Goal: Task Accomplishment & Management: Use online tool/utility

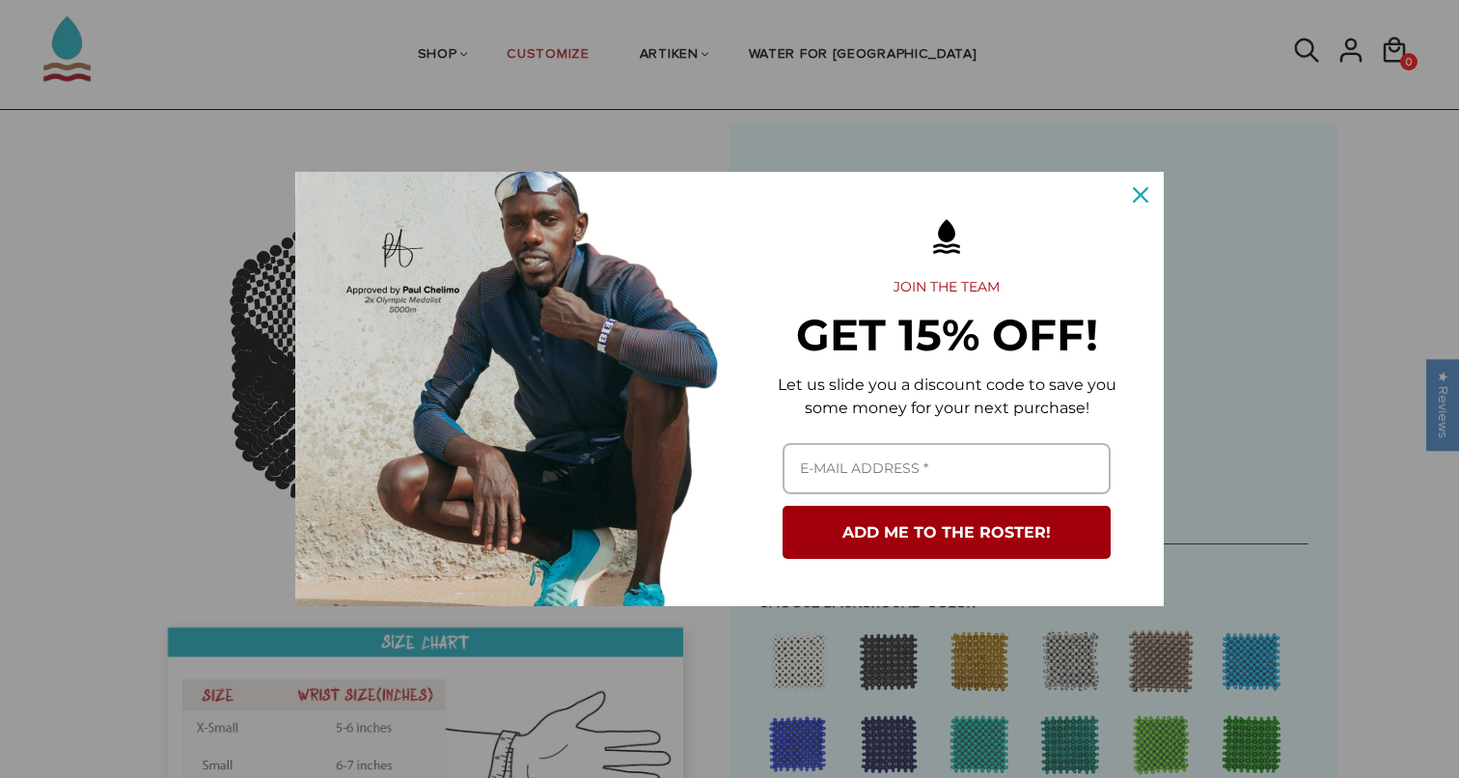
scroll to position [139, 0]
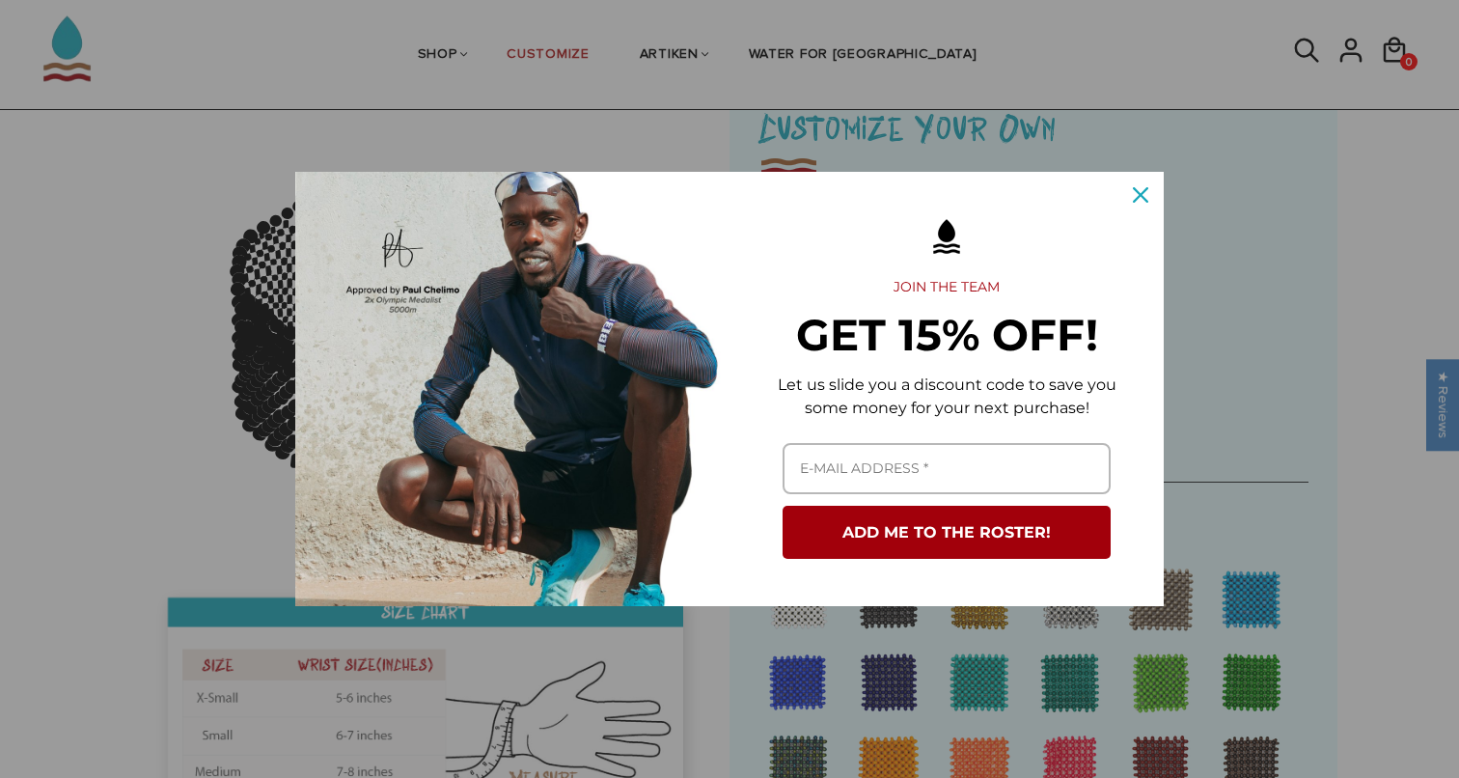
click at [1129, 203] on div "Close" at bounding box center [1140, 195] width 31 height 31
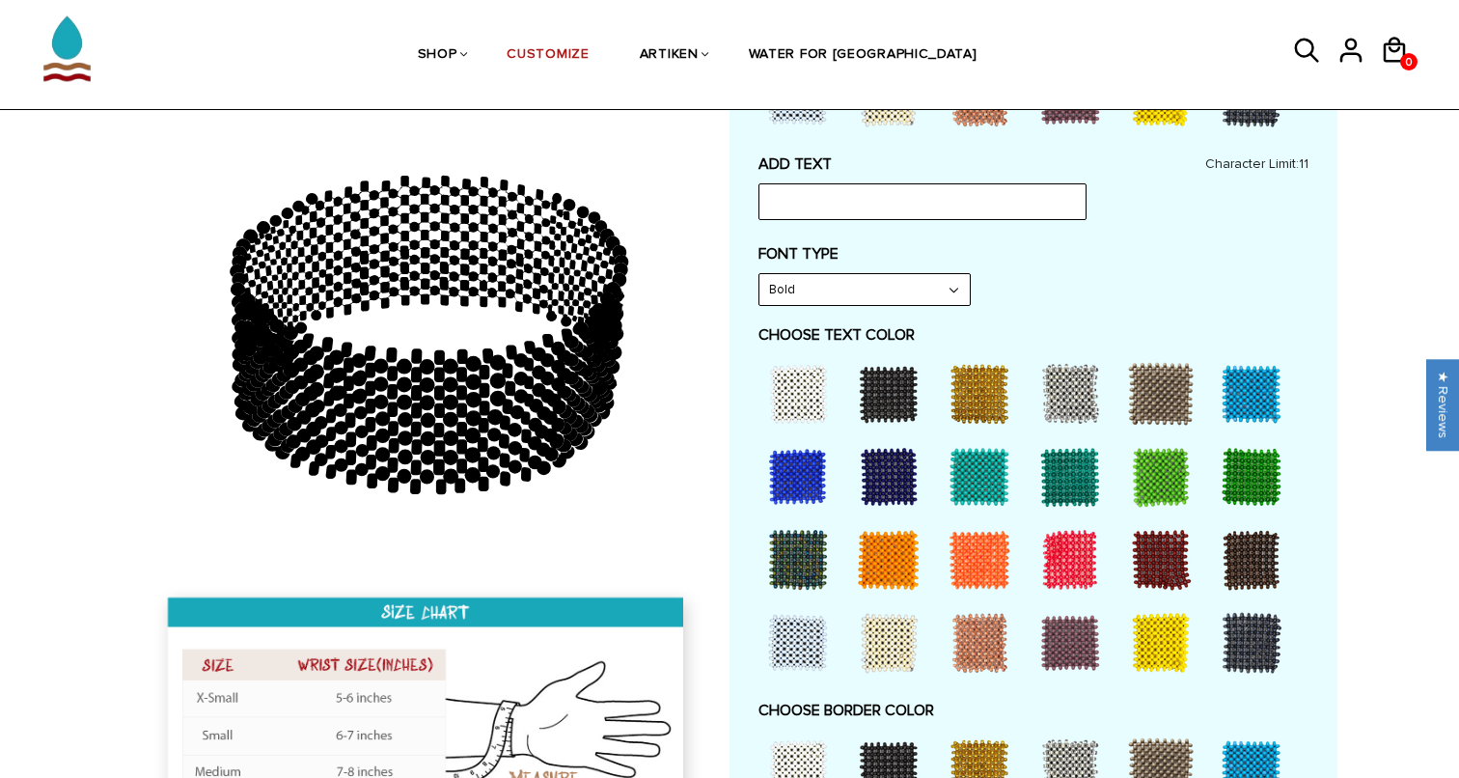
scroll to position [992, 0]
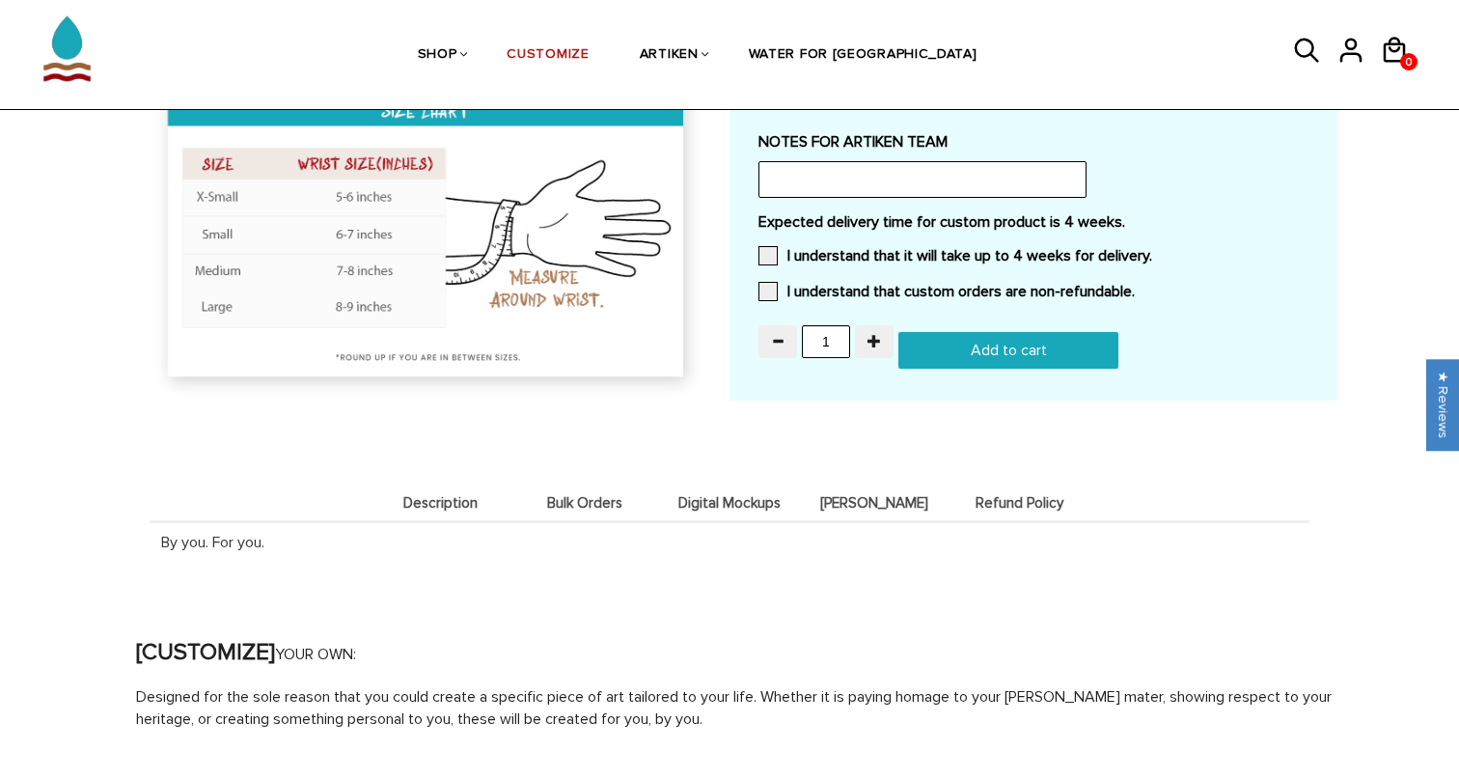
scroll to position [1837, 0]
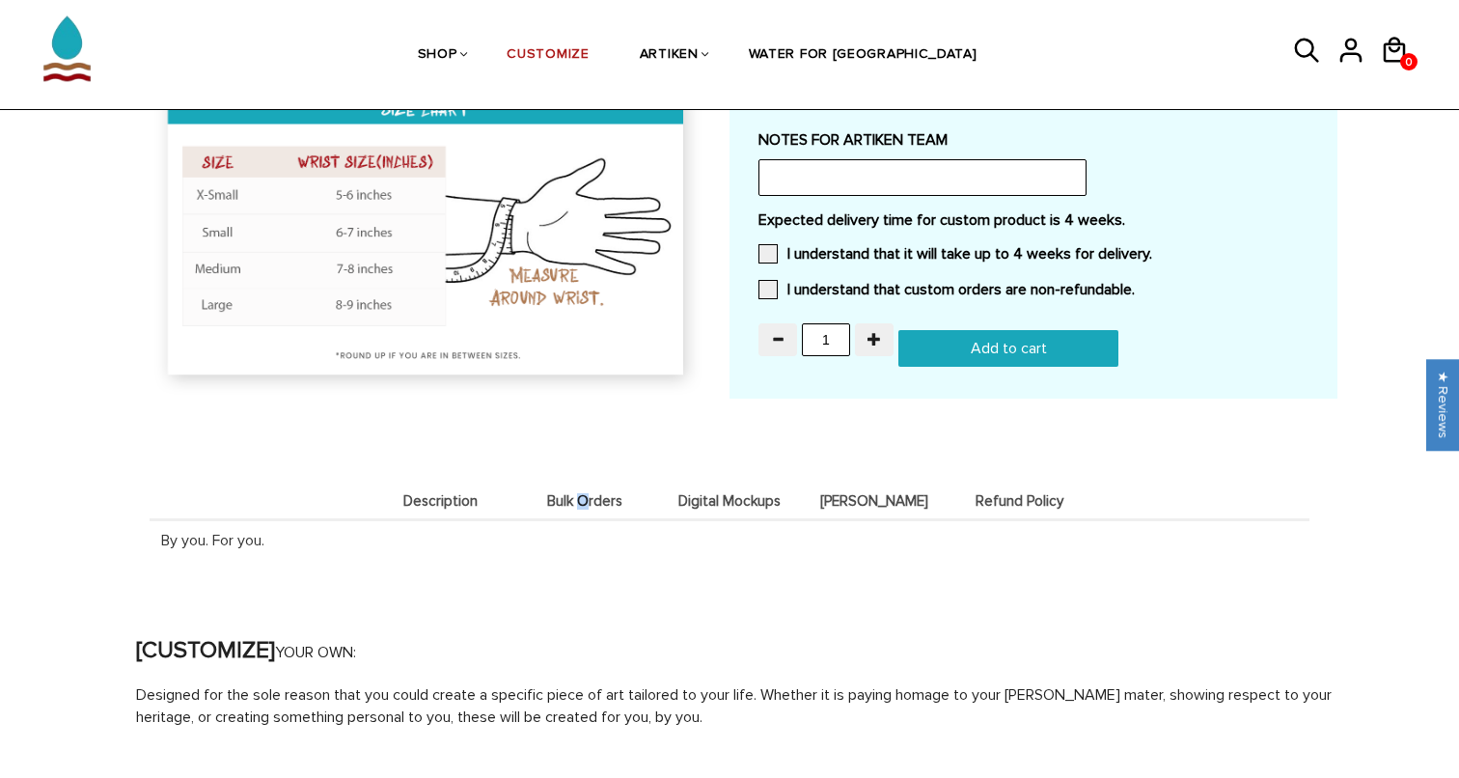
click at [584, 493] on span "Bulk Orders" at bounding box center [584, 501] width 135 height 16
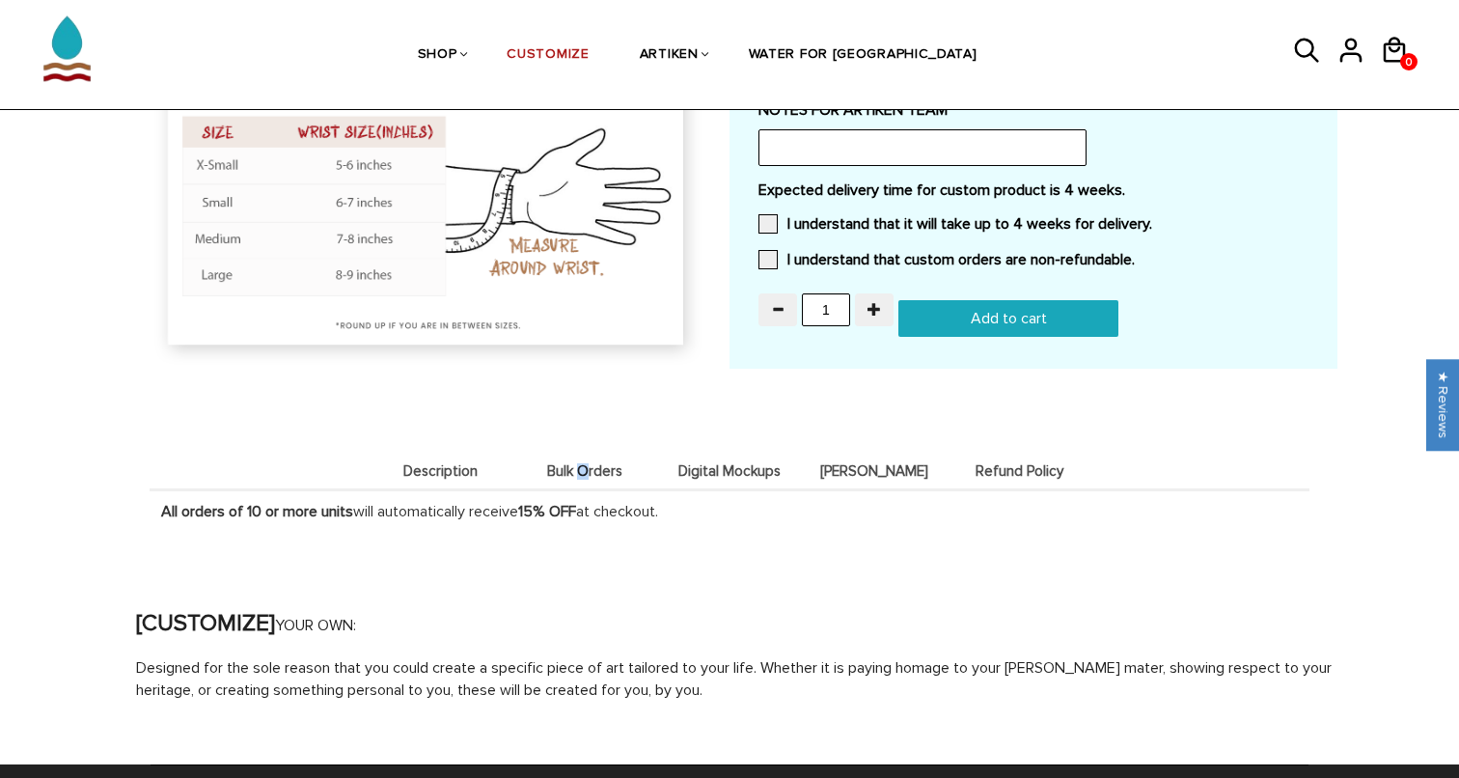
scroll to position [1868, 0]
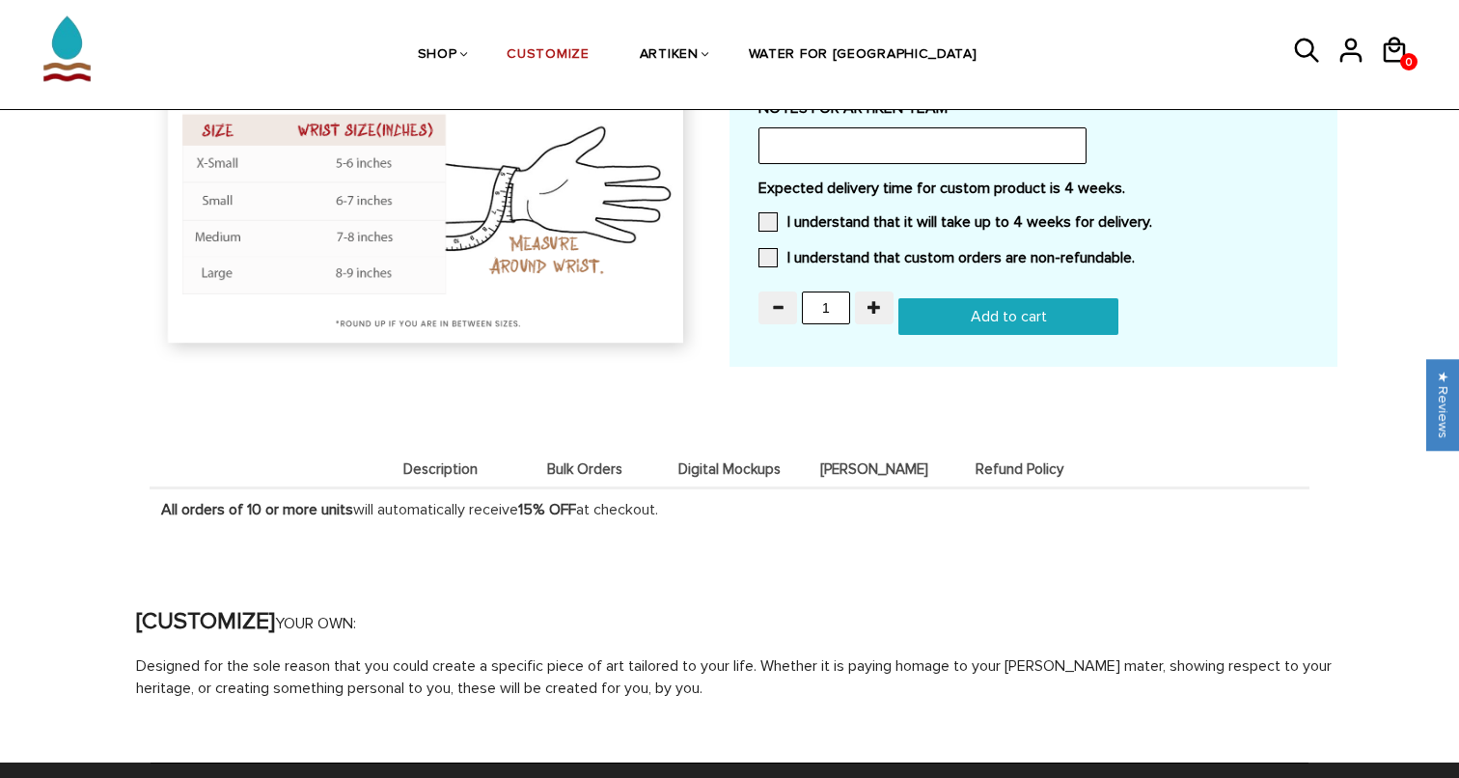
click at [760, 450] on li "Digital Mockups" at bounding box center [729, 469] width 145 height 38
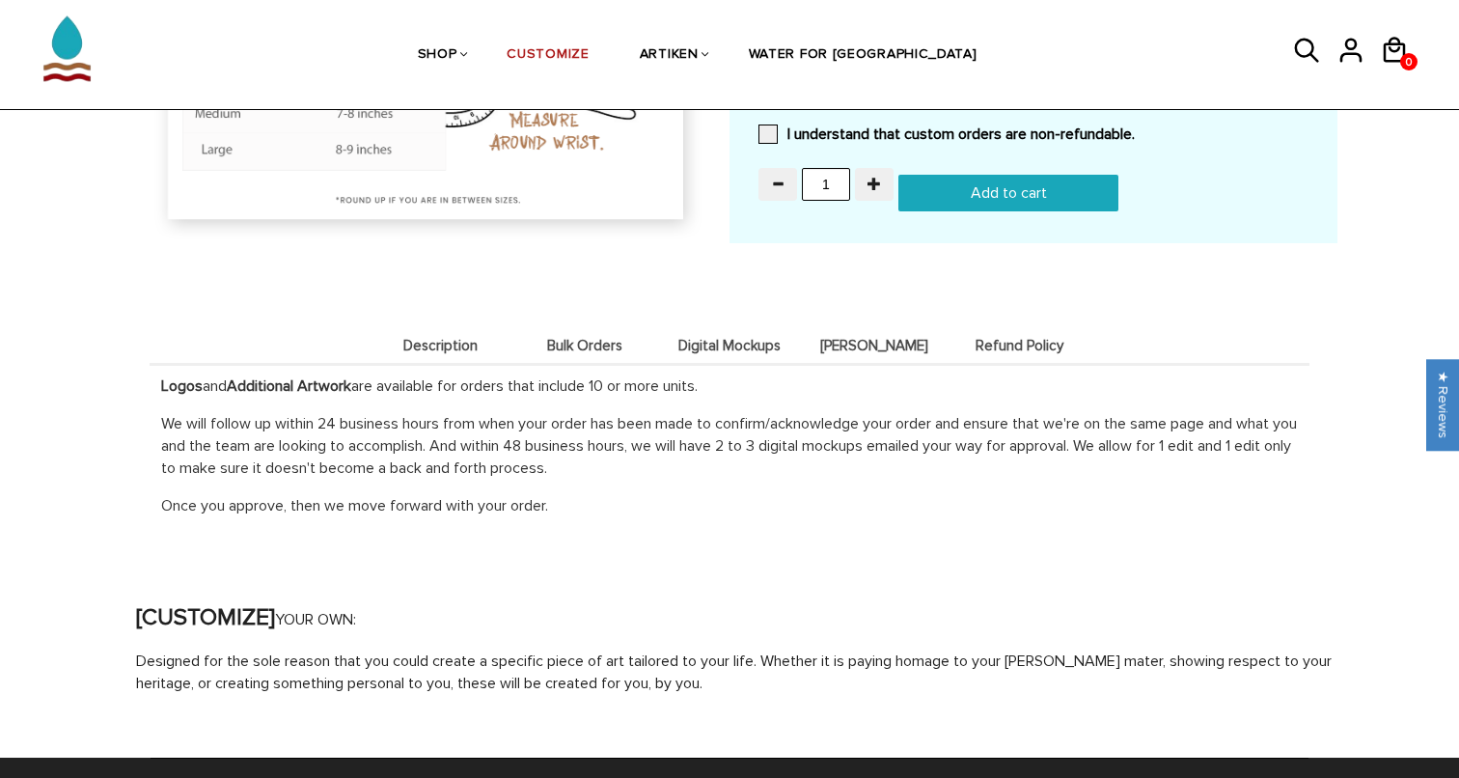
scroll to position [1998, 0]
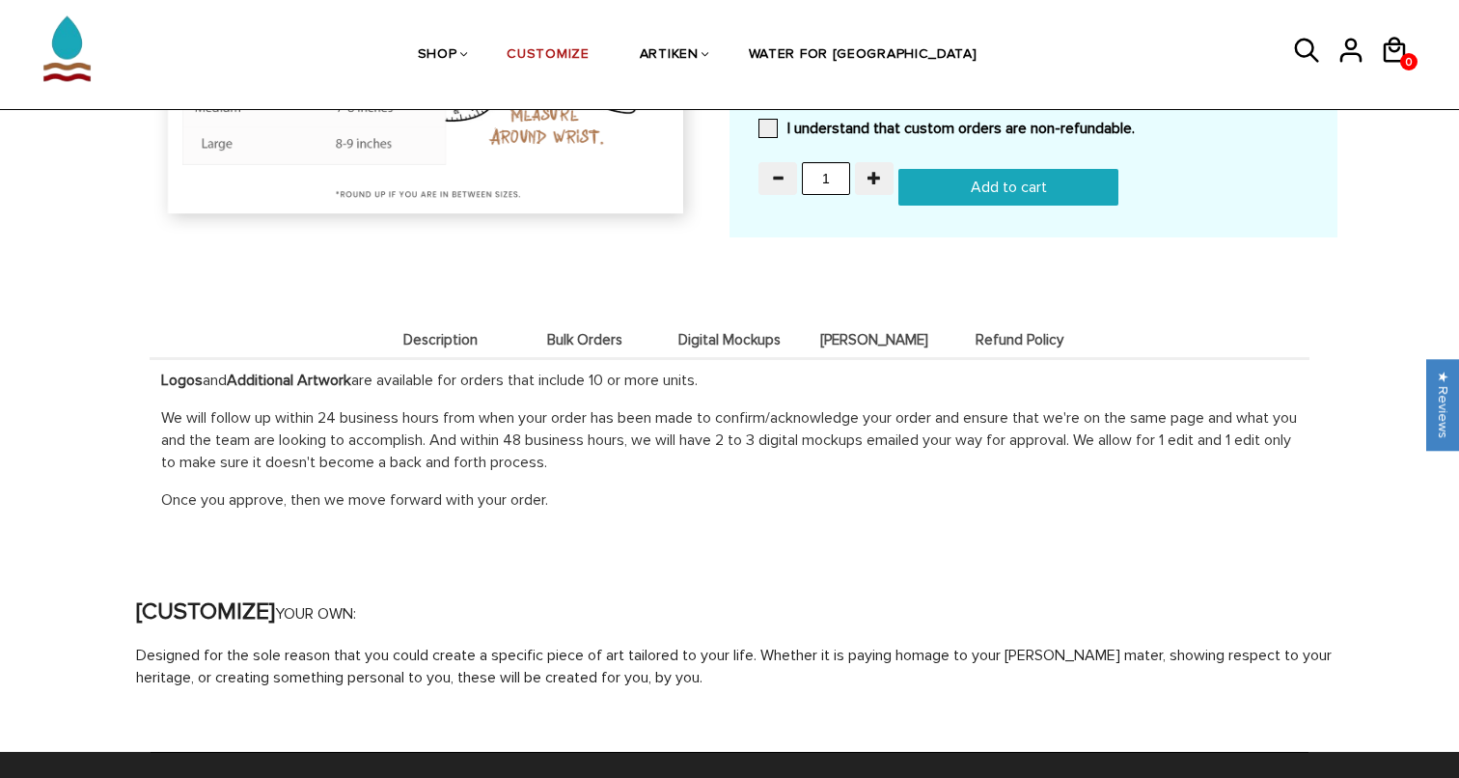
click at [539, 332] on span "Bulk Orders" at bounding box center [584, 340] width 135 height 16
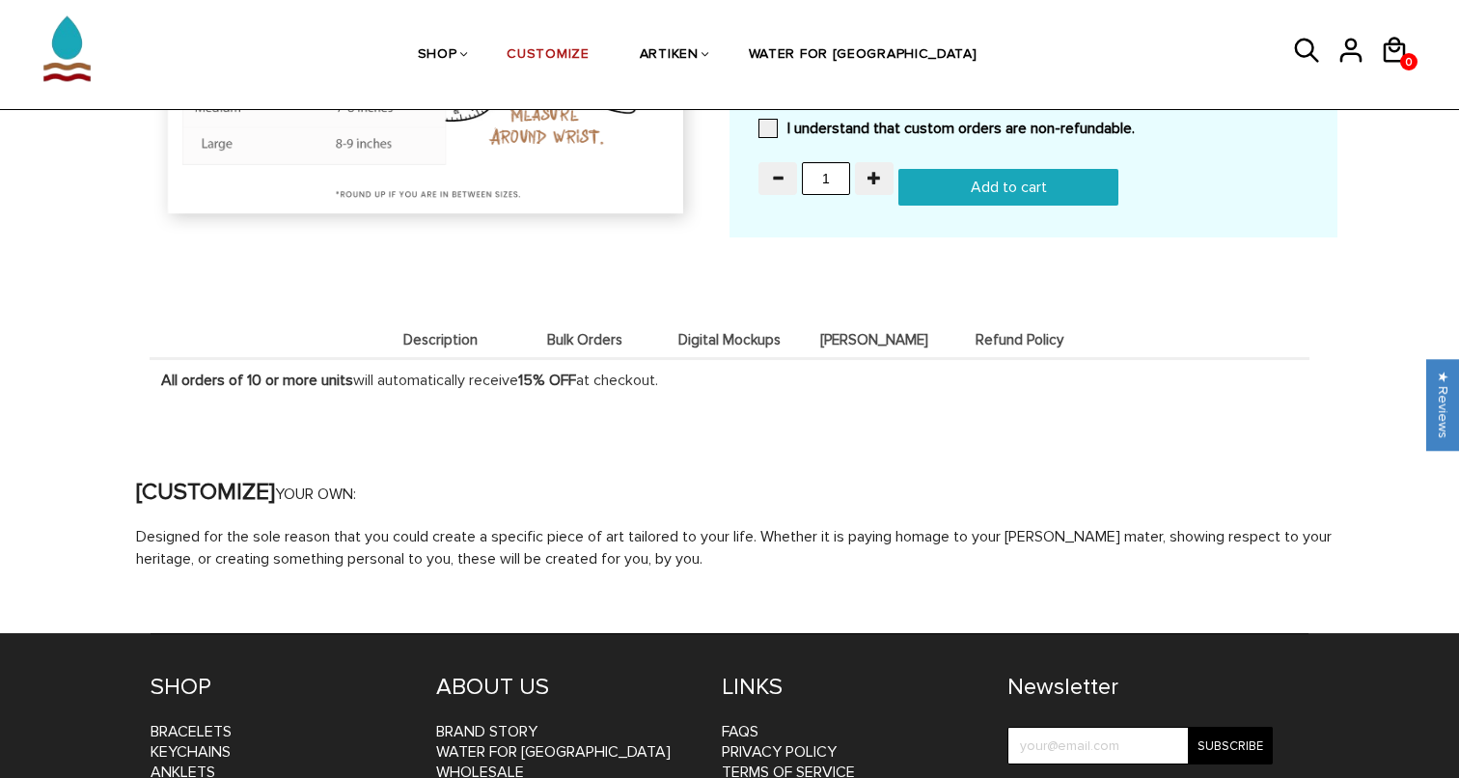
click at [443, 332] on span "Description" at bounding box center [440, 340] width 135 height 16
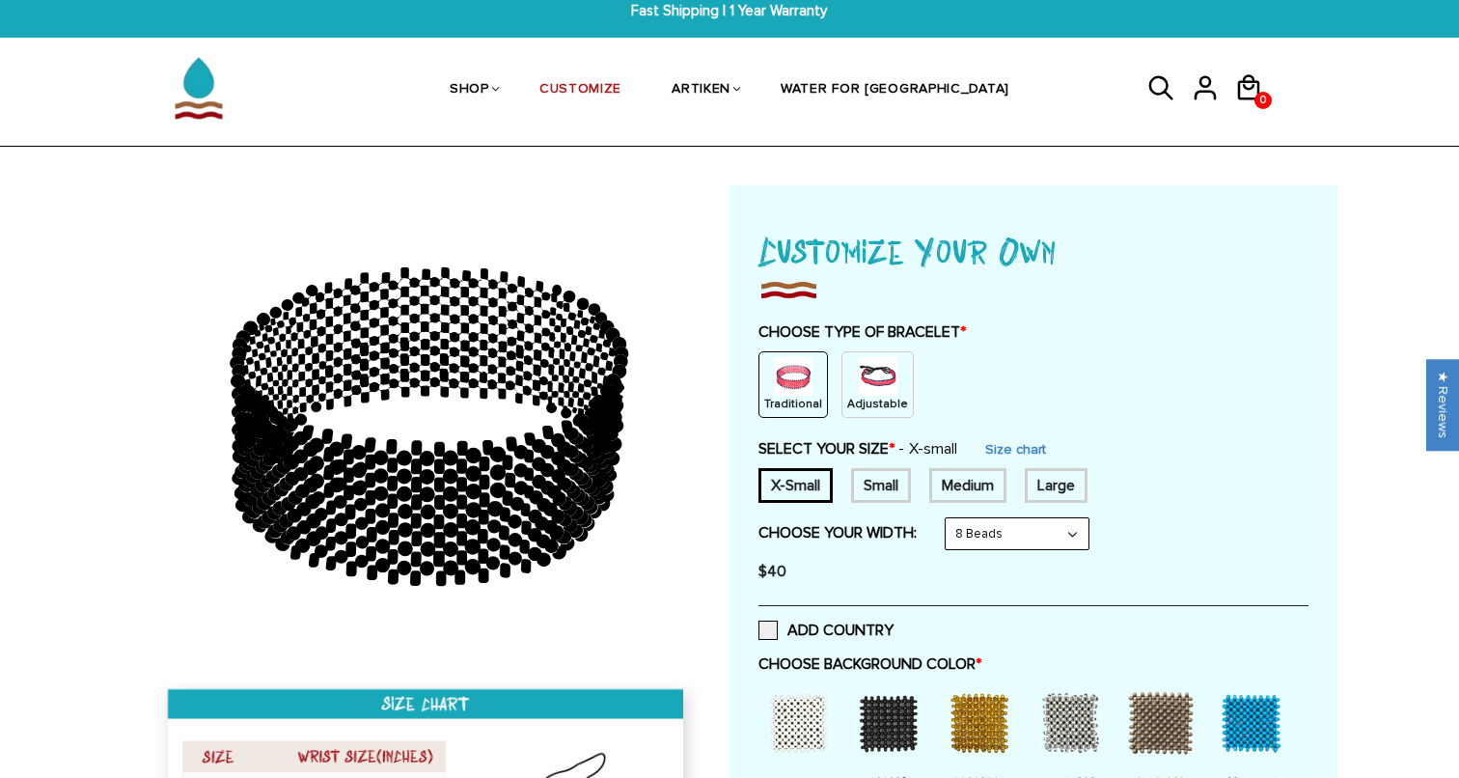
scroll to position [15, 0]
click at [893, 374] on img at bounding box center [878, 376] width 39 height 39
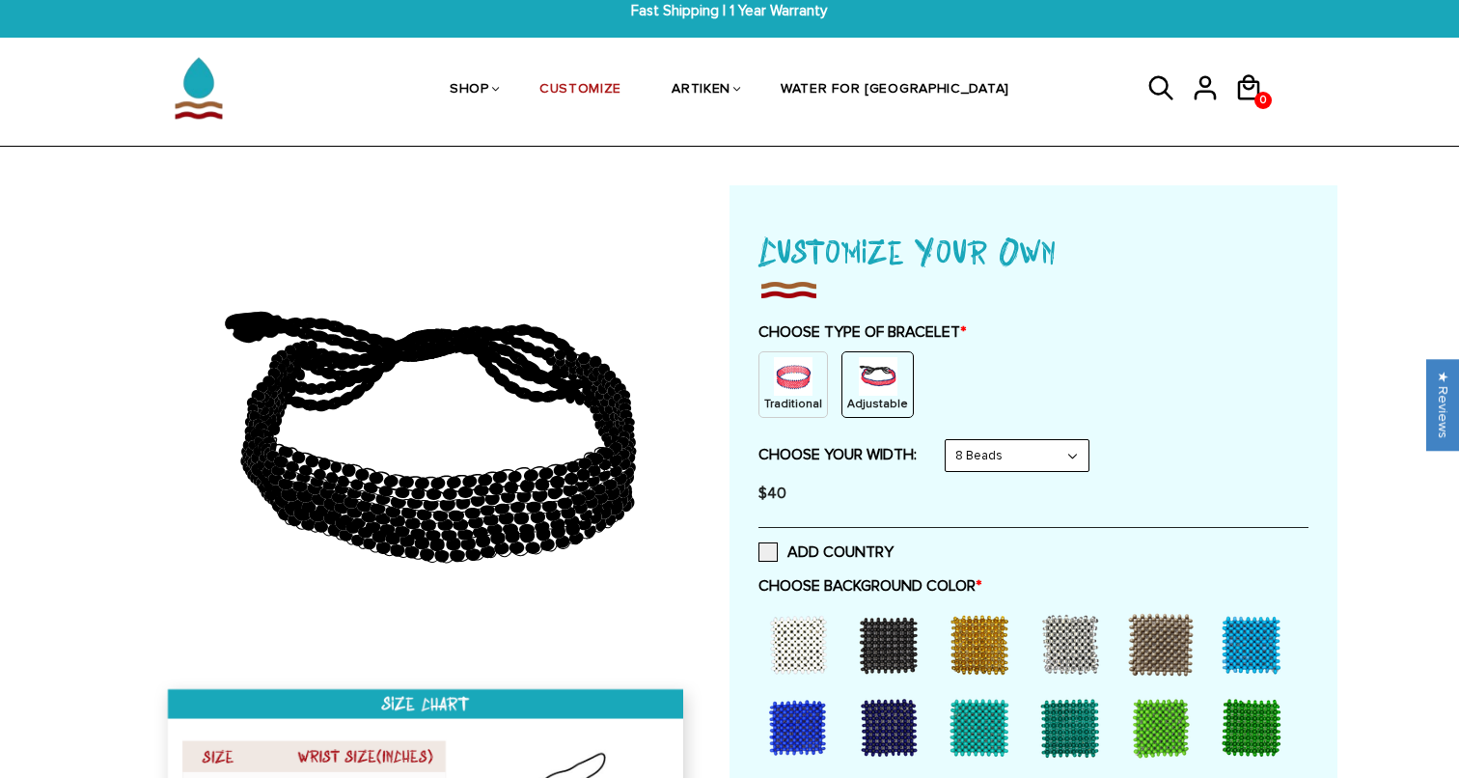
click at [803, 373] on img at bounding box center [793, 376] width 39 height 39
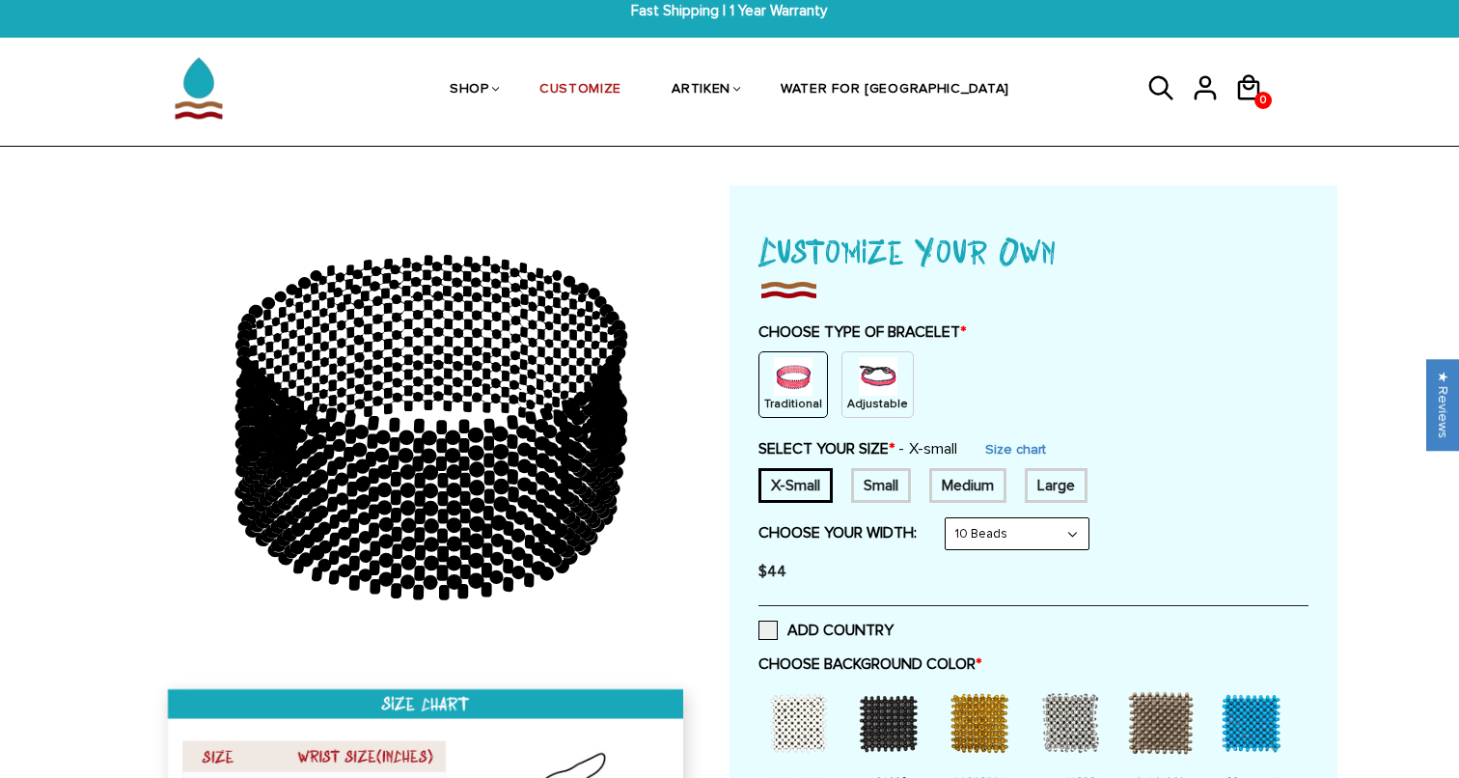
select select "8-beads"
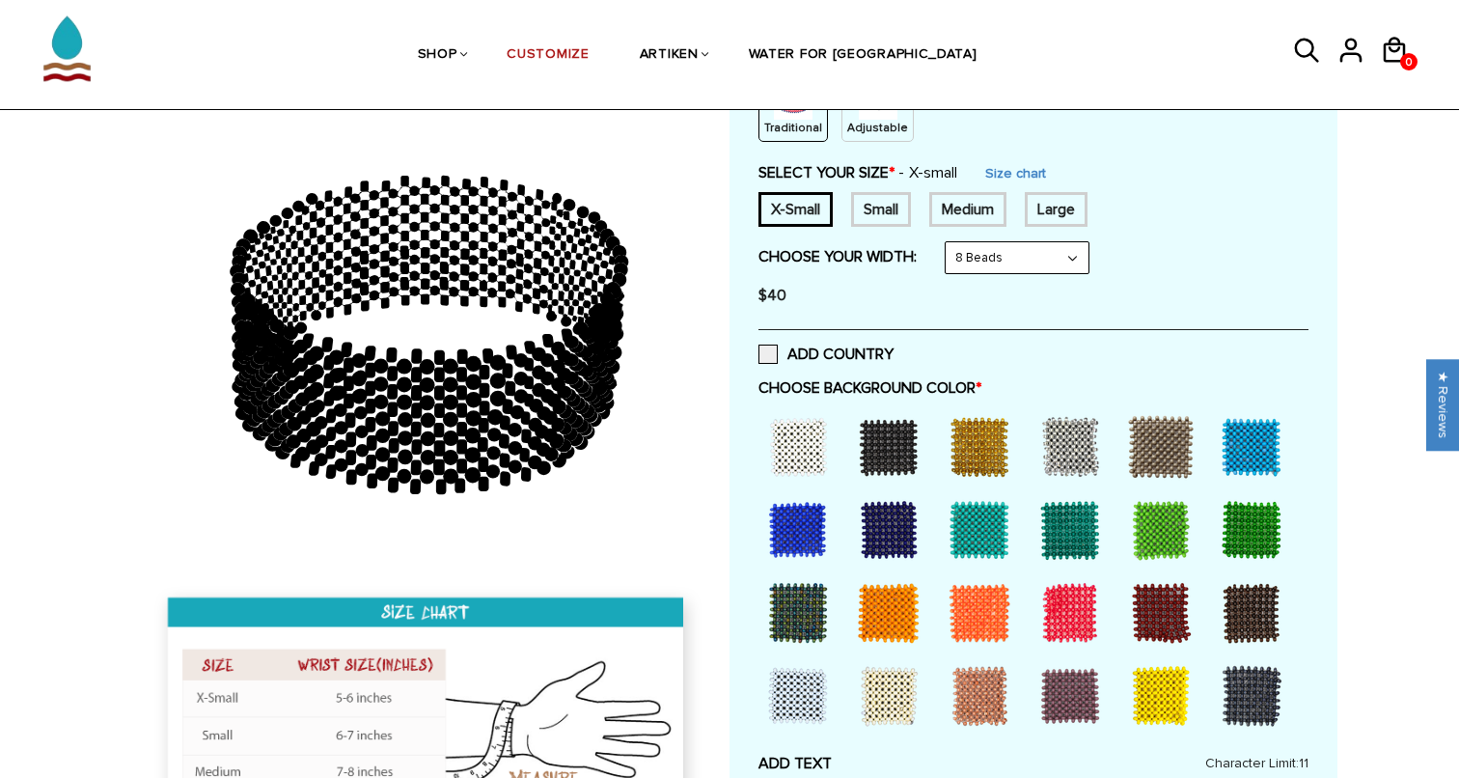
scroll to position [368, 0]
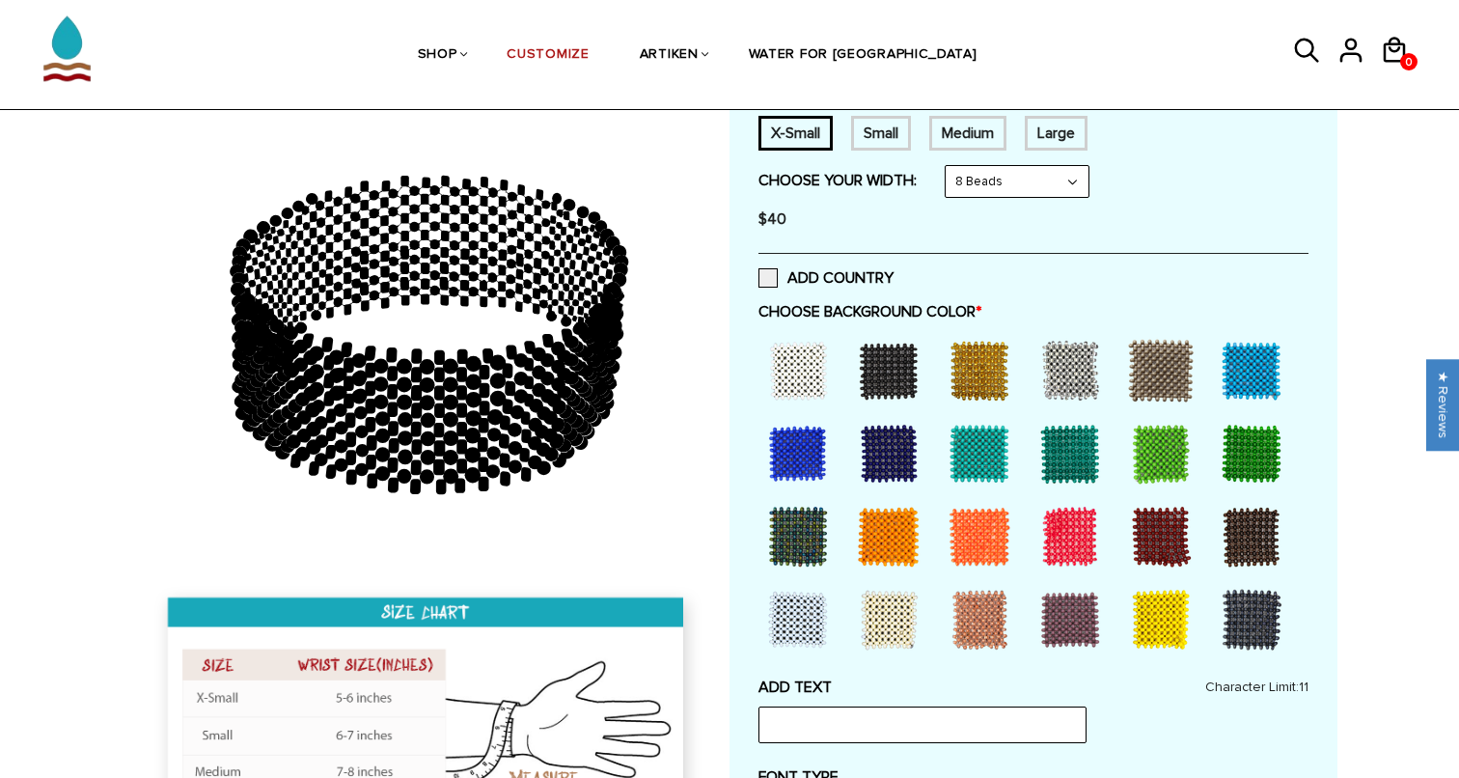
click at [1242, 433] on div at bounding box center [1251, 453] width 77 height 77
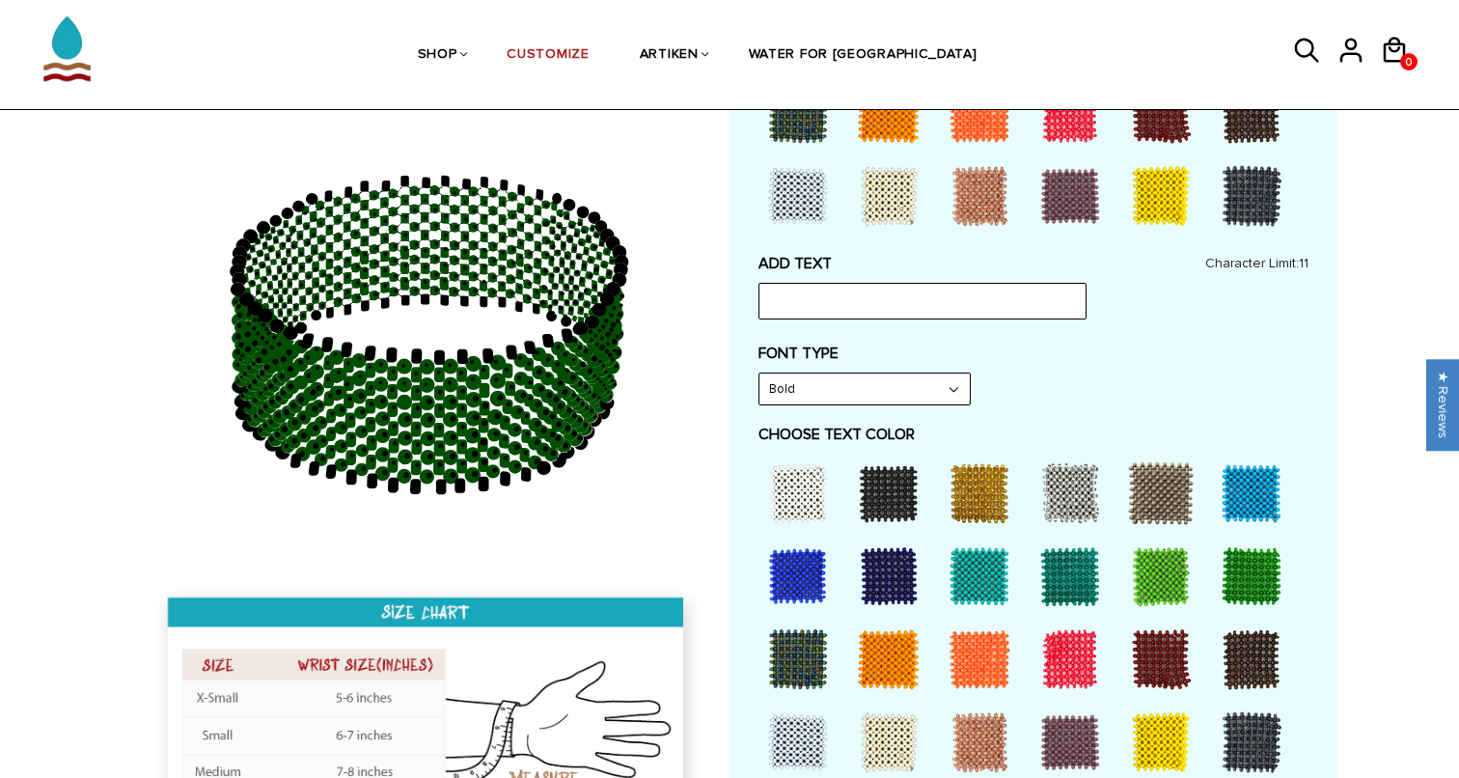
scroll to position [860, 0]
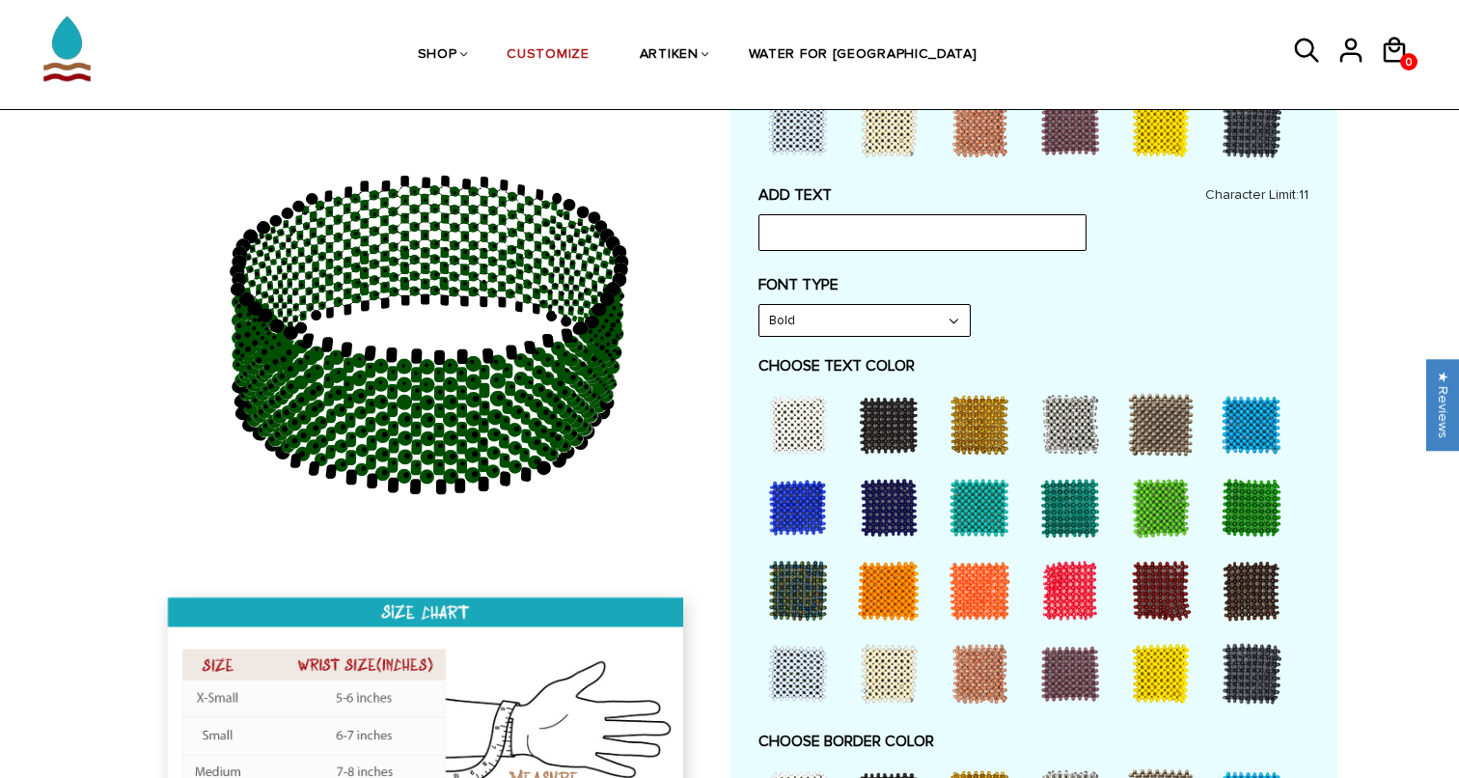
click at [1267, 495] on div at bounding box center [1251, 507] width 77 height 77
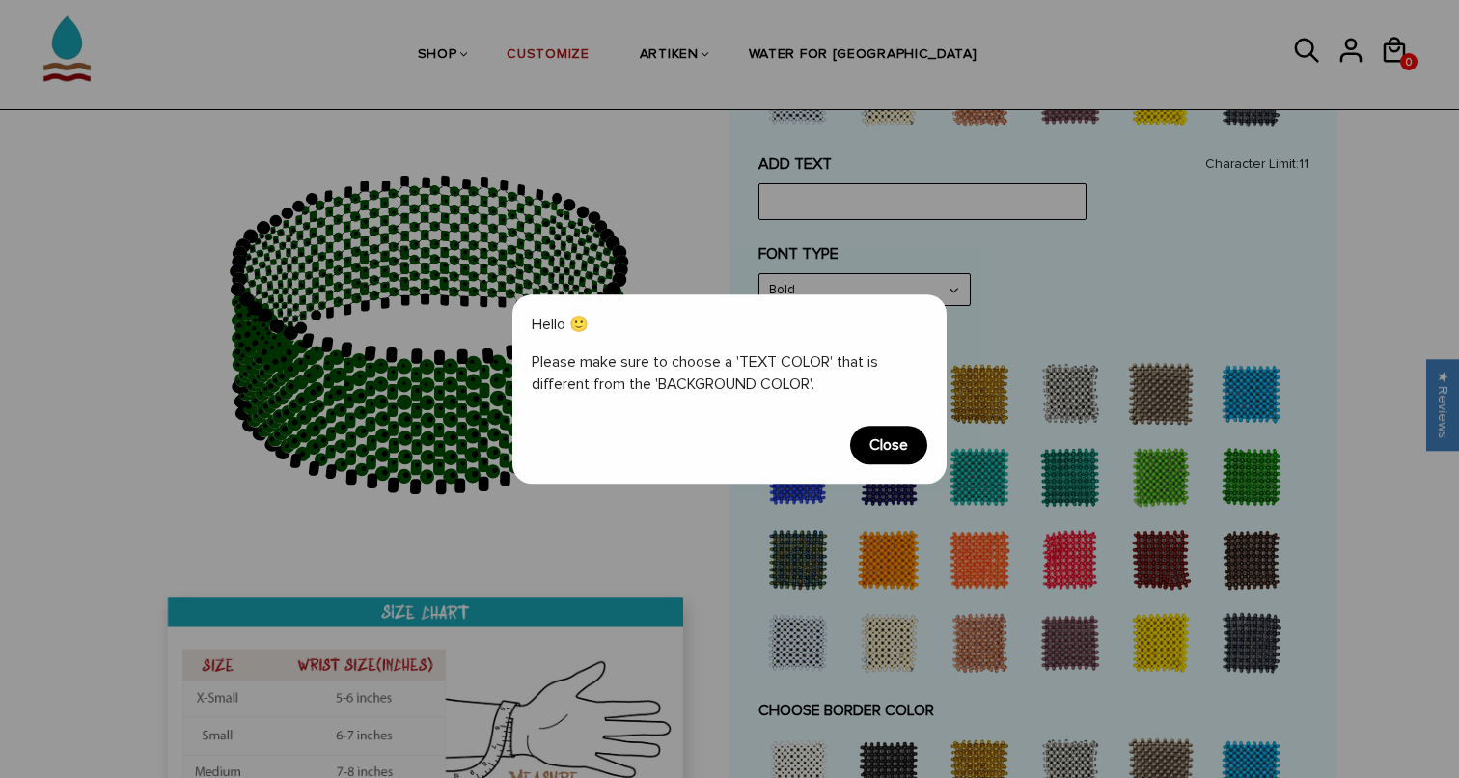
scroll to position [893, 0]
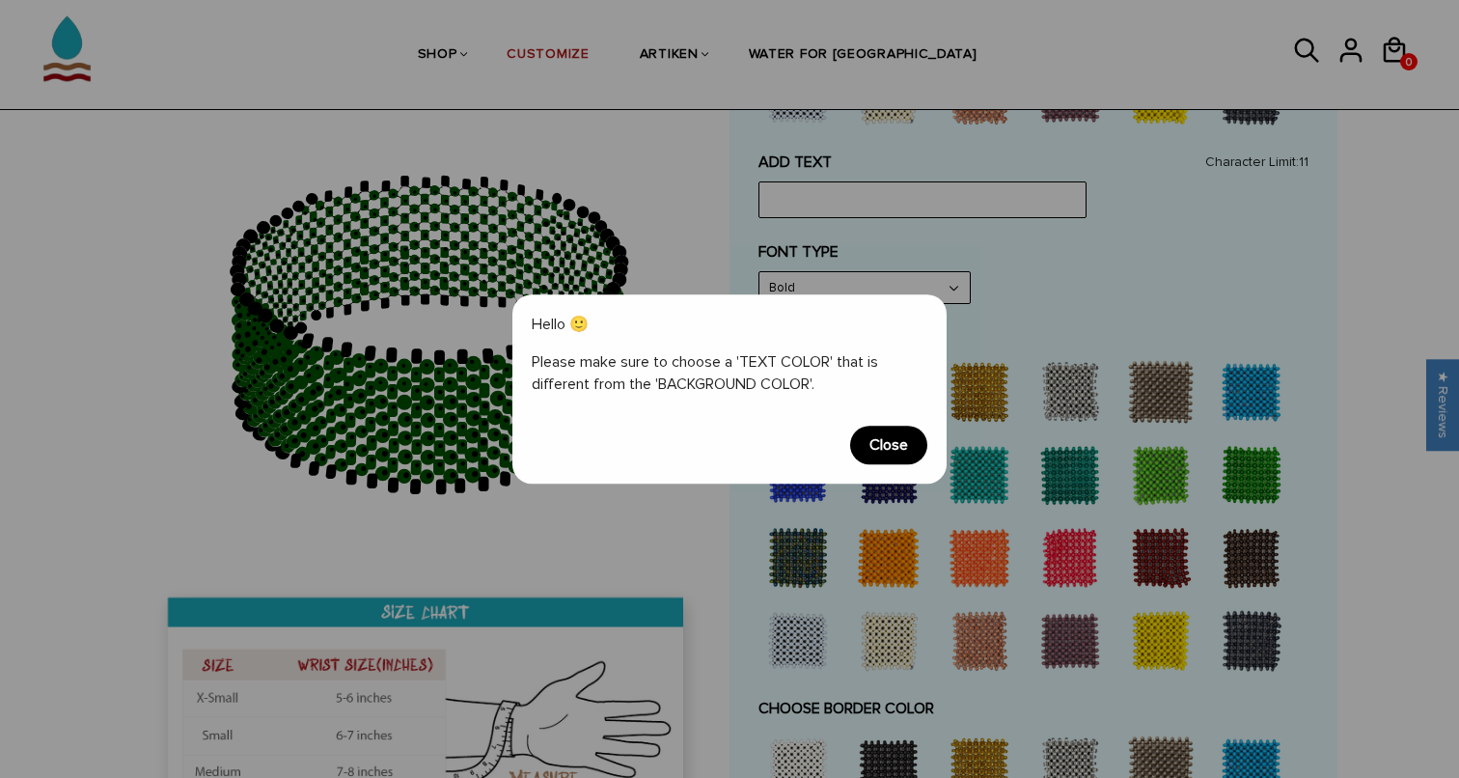
click at [906, 445] on span "Close" at bounding box center [888, 445] width 77 height 39
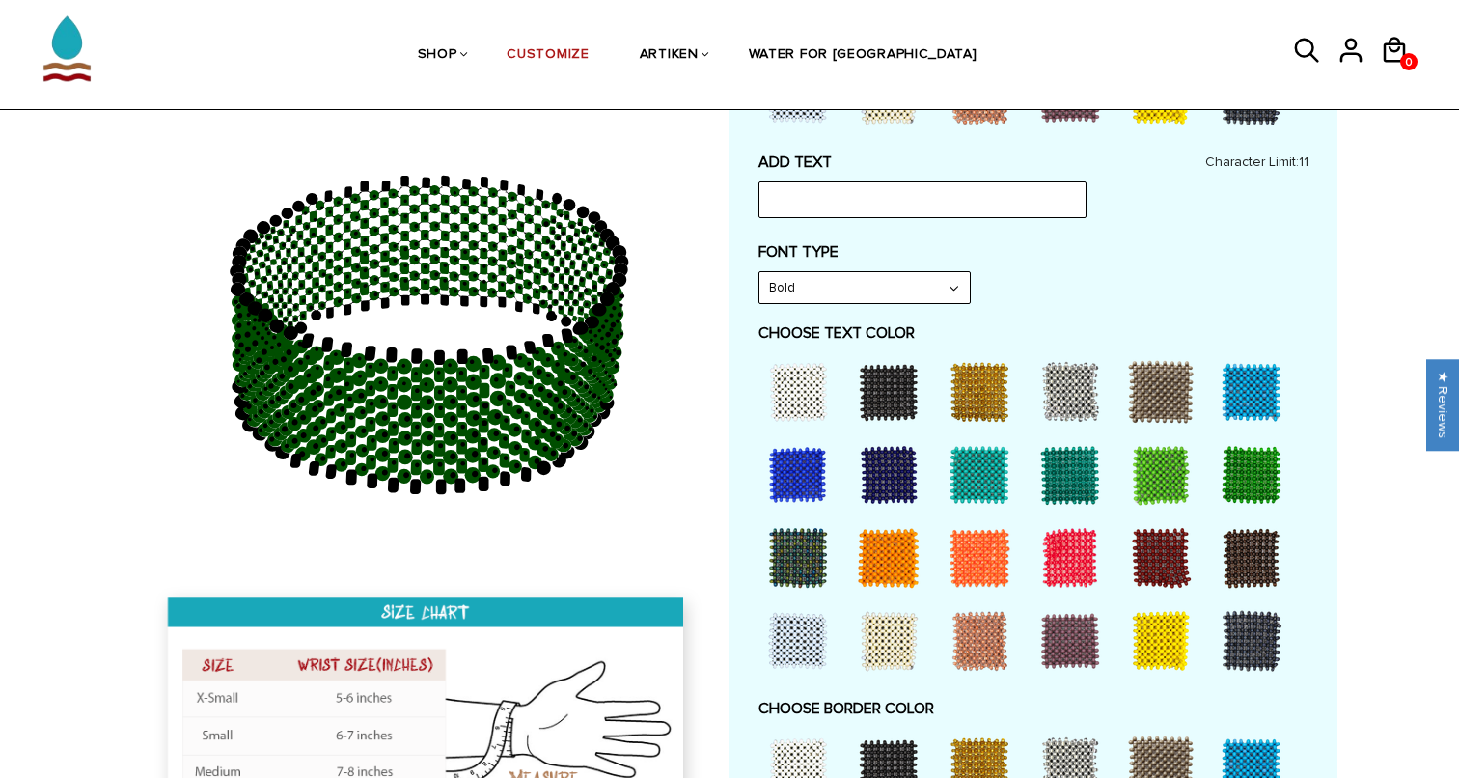
click at [825, 371] on div at bounding box center [798, 391] width 77 height 77
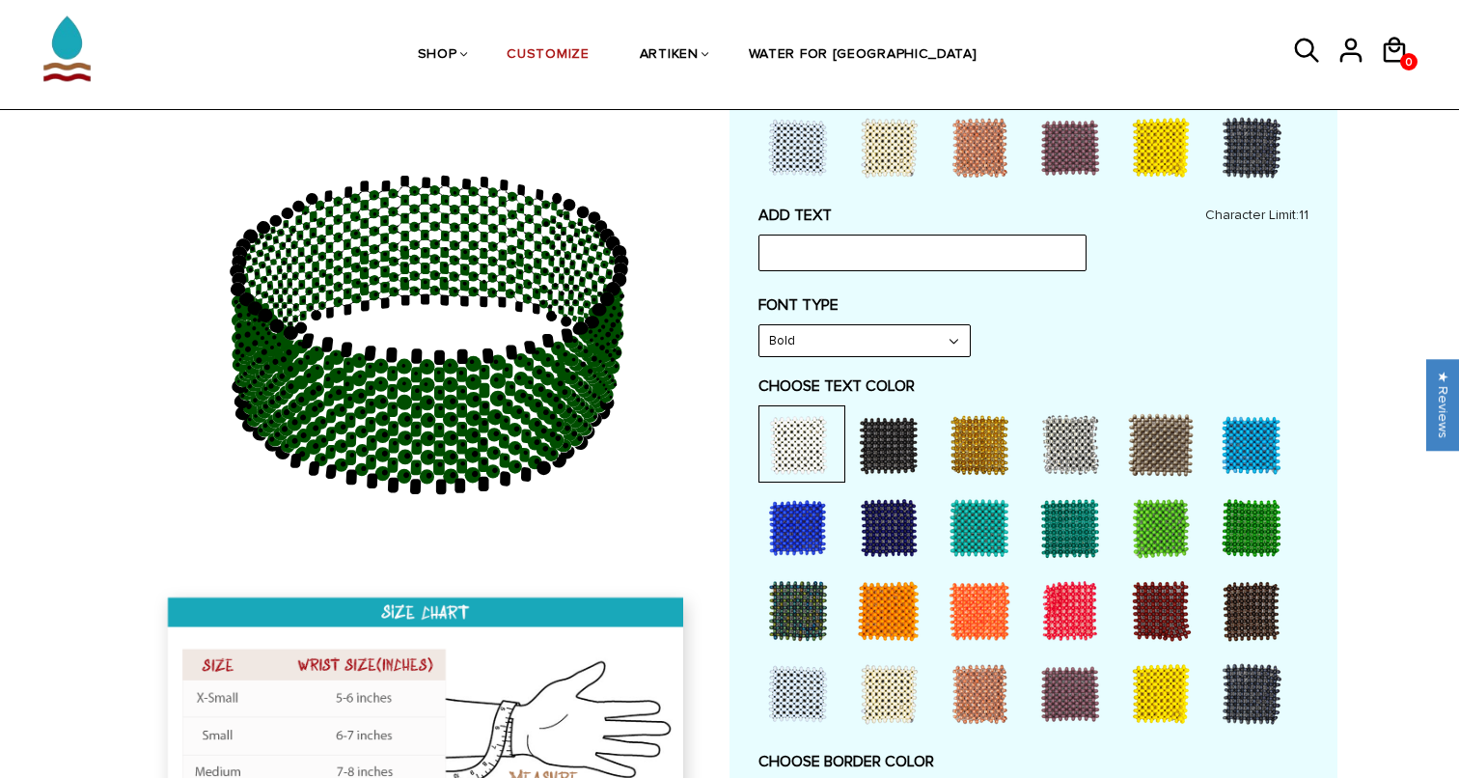
scroll to position [850, 0]
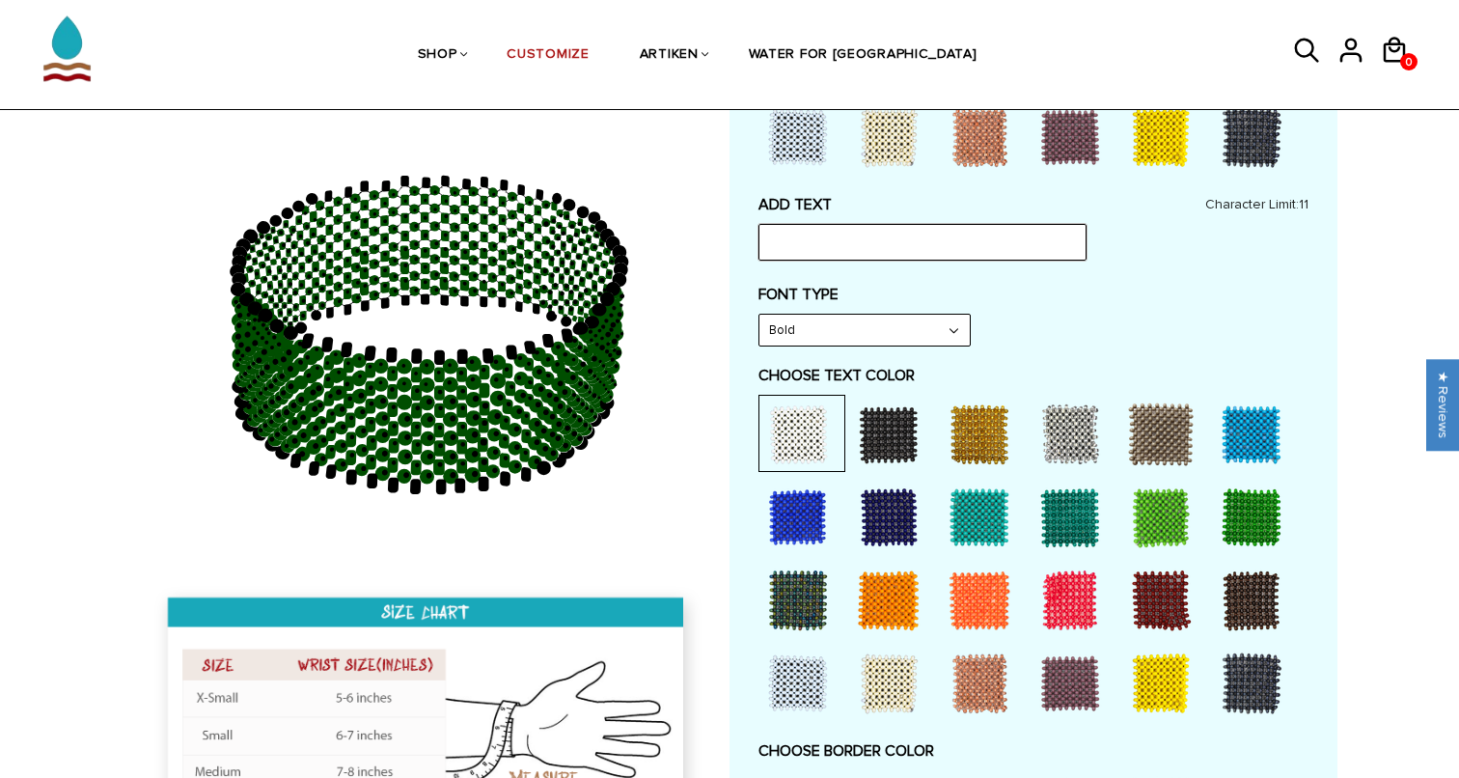
click at [954, 238] on input "text" at bounding box center [923, 242] width 328 height 37
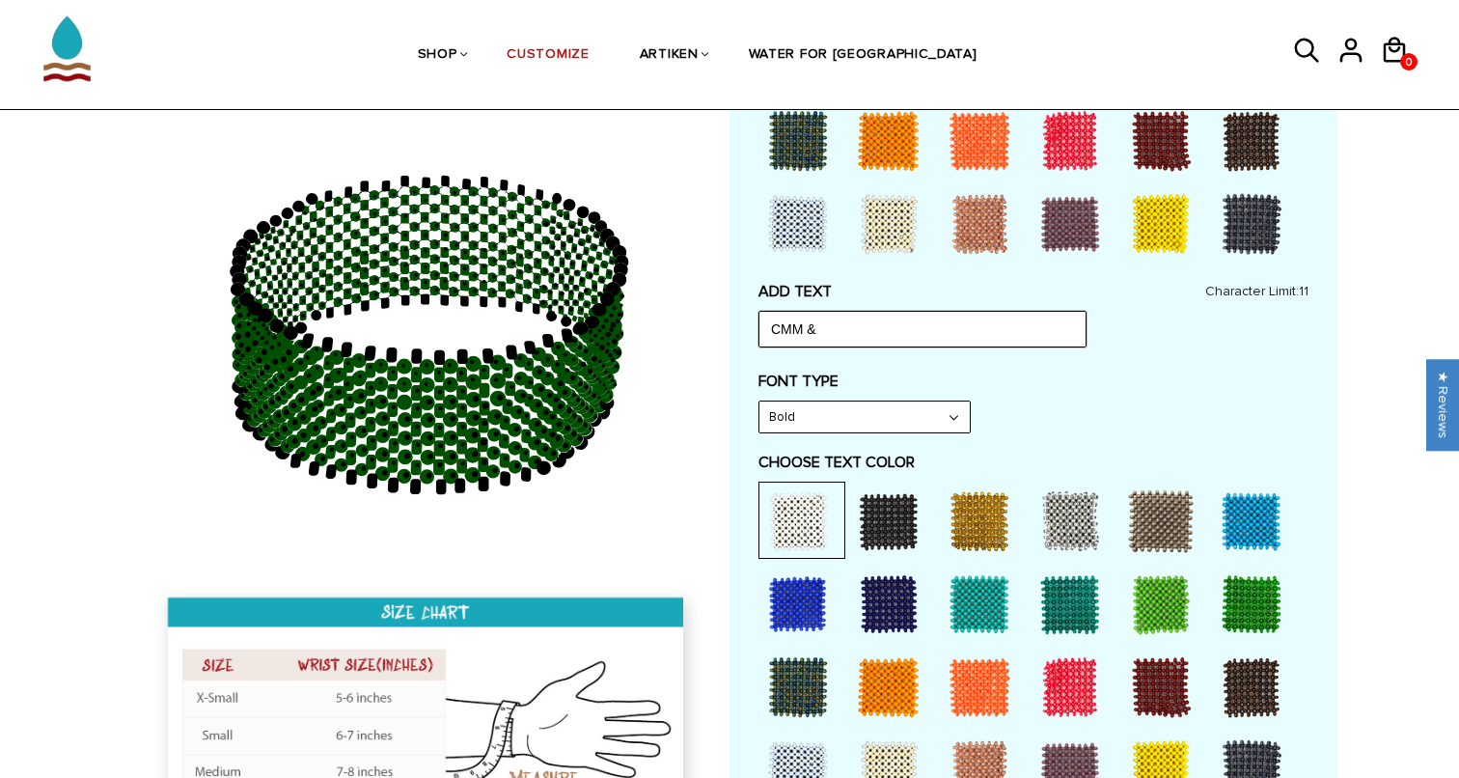
scroll to position [751, 0]
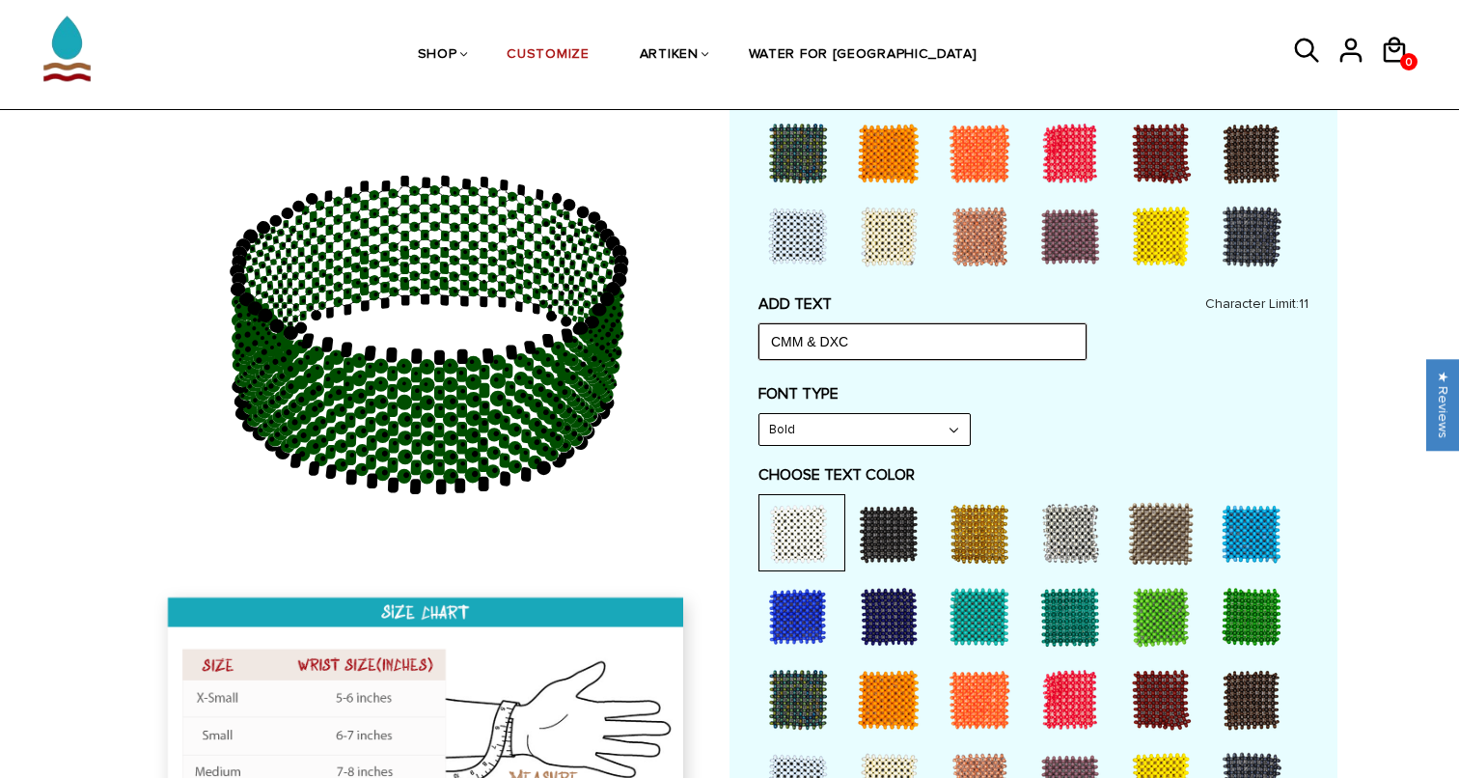
type input "CMM & DXC"
click at [1004, 365] on div "ADD TEXT CMM & DXC Character Limit: 11 FONT TYPE Bold Bold FONT TYPE Narrow Nar…" at bounding box center [1034, 747] width 550 height 907
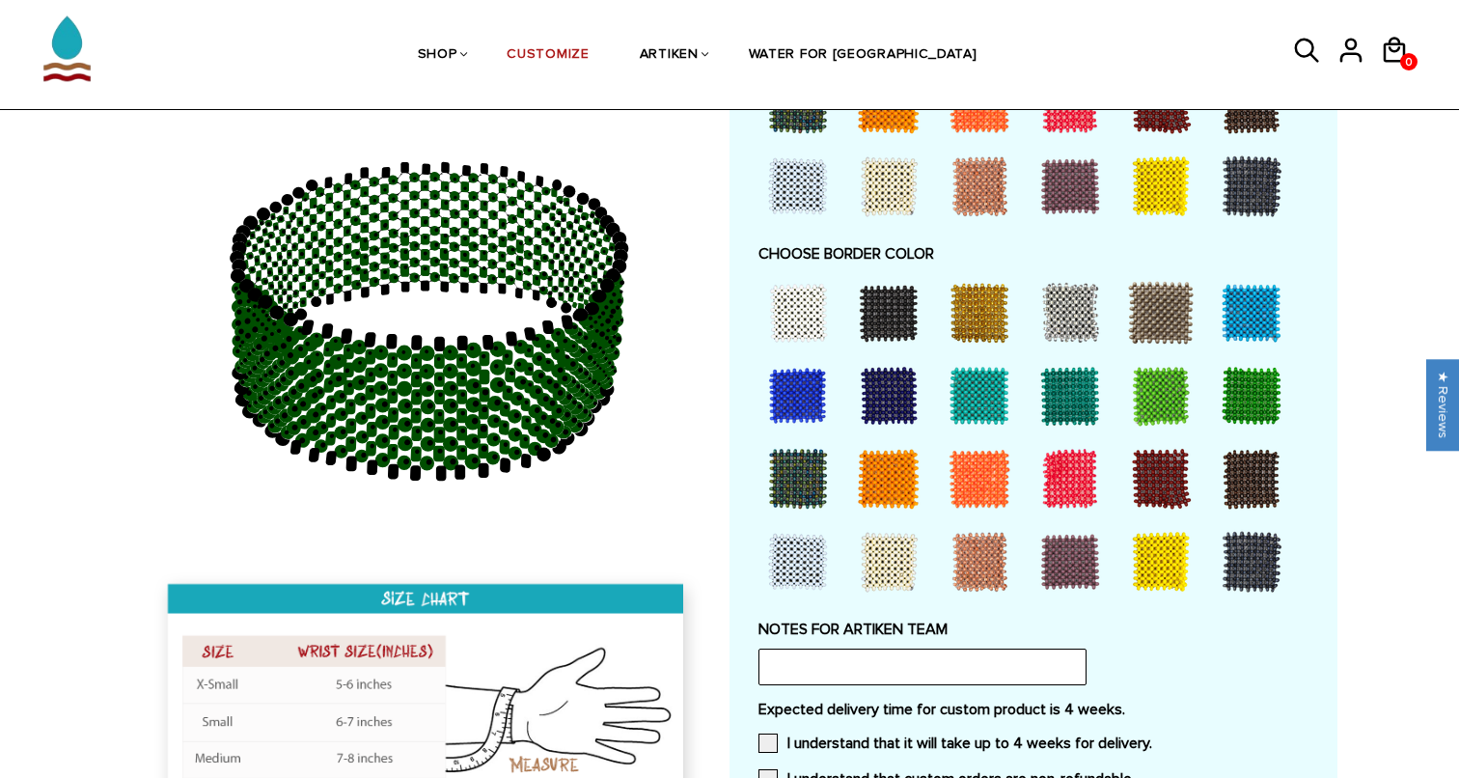
scroll to position [1364, 0]
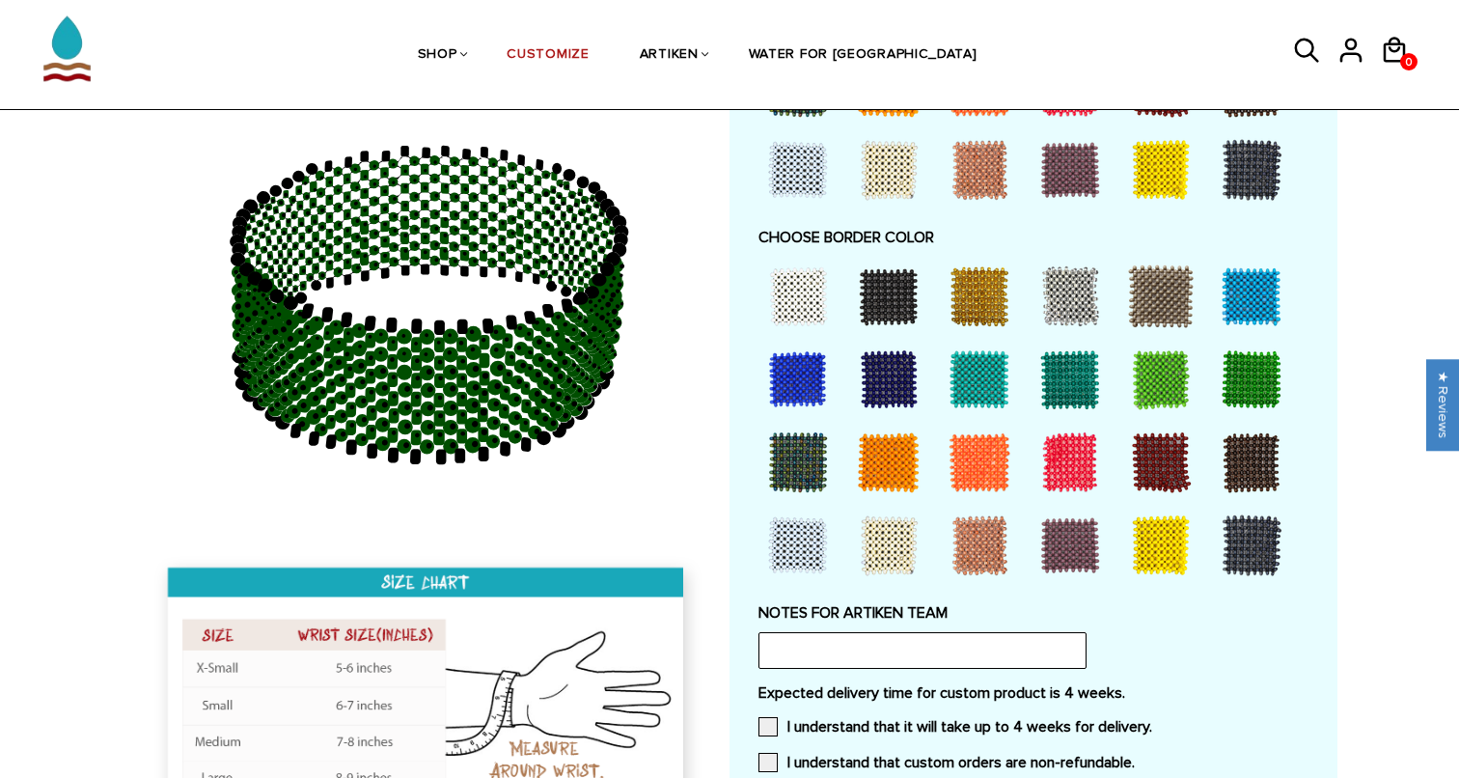
click at [1275, 355] on div at bounding box center [1251, 379] width 77 height 77
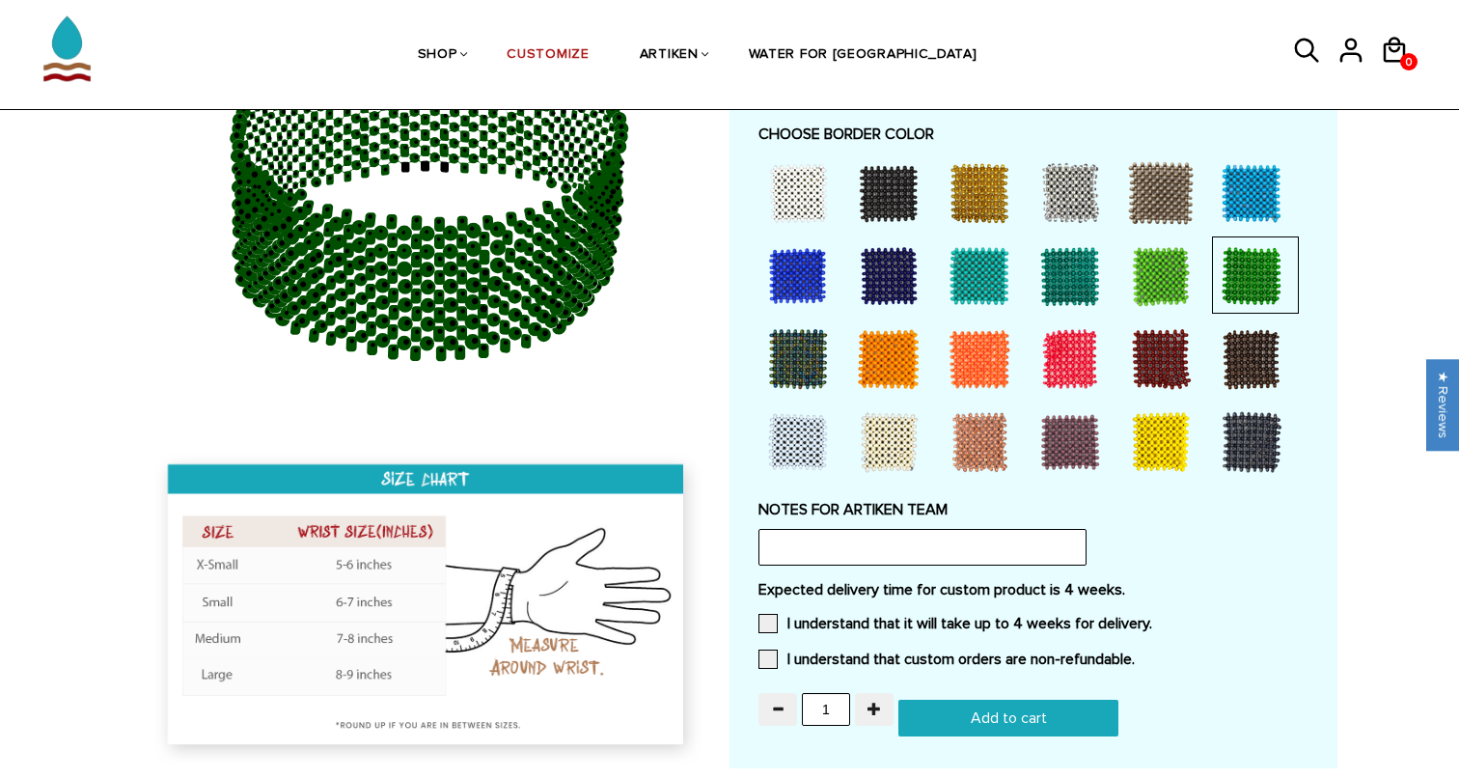
scroll to position [1534, 0]
